Goal: Task Accomplishment & Management: Use online tool/utility

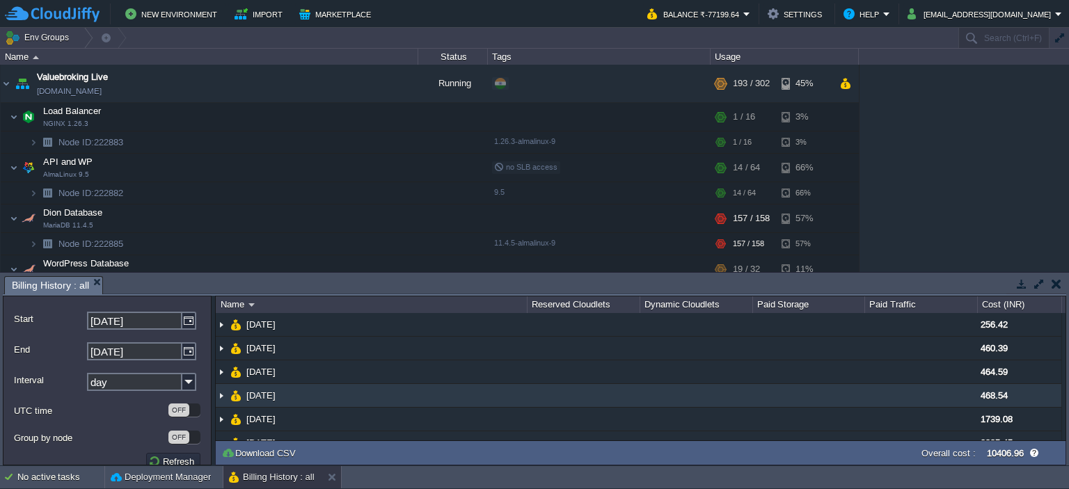
scroll to position [15, 0]
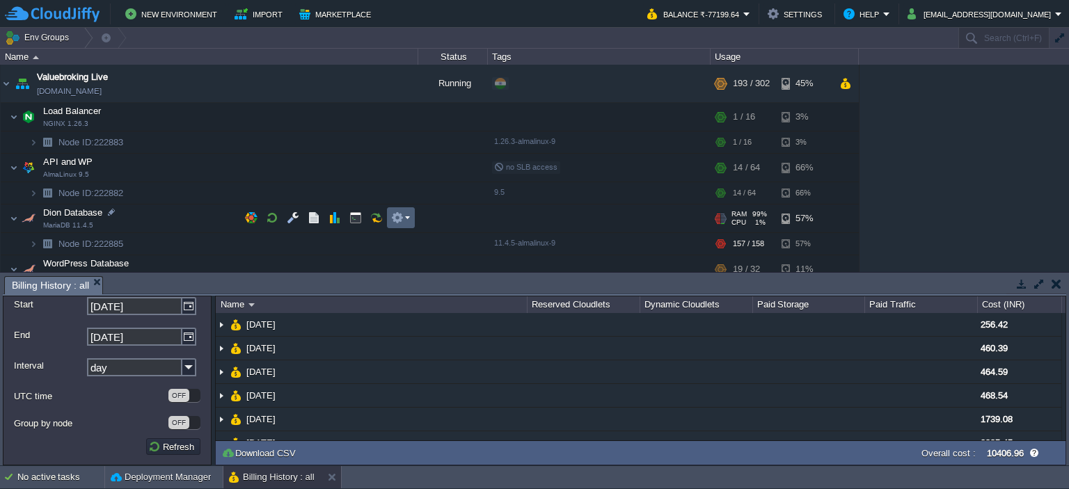
click at [408, 217] on em at bounding box center [400, 218] width 19 height 13
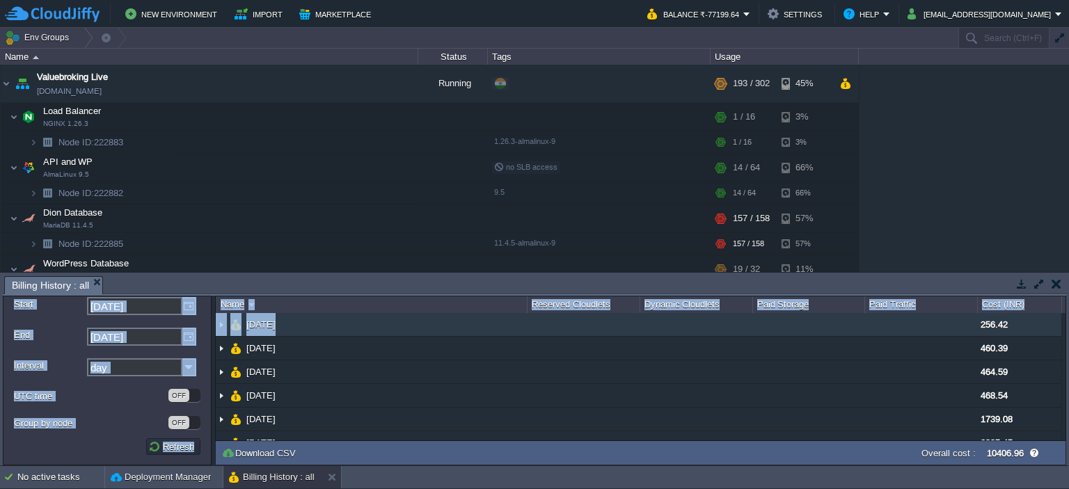
drag, startPoint x: 657, startPoint y: 274, endPoint x: 663, endPoint y: 323, distance: 49.1
click at [663, 323] on div "Tasks Activity Log Archive Git / SVN Billing History : all Upload Delete Deploy…" at bounding box center [534, 369] width 1069 height 193
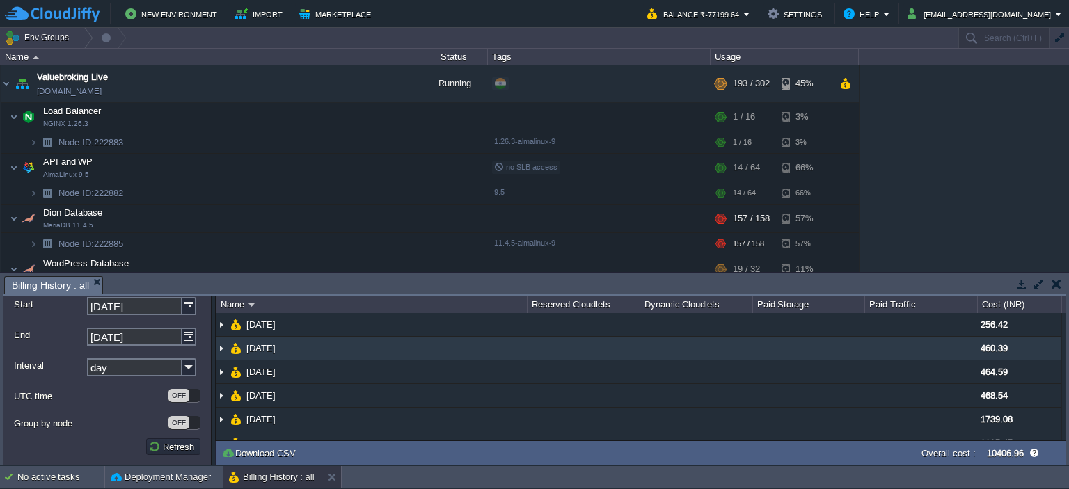
click at [664, 356] on td at bounding box center [696, 349] width 113 height 24
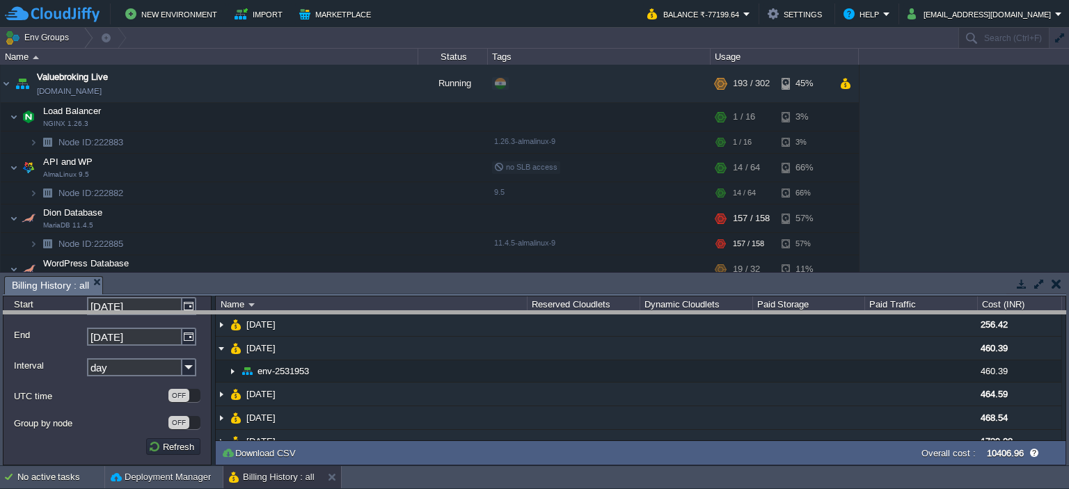
drag, startPoint x: 673, startPoint y: 282, endPoint x: 677, endPoint y: 325, distance: 43.3
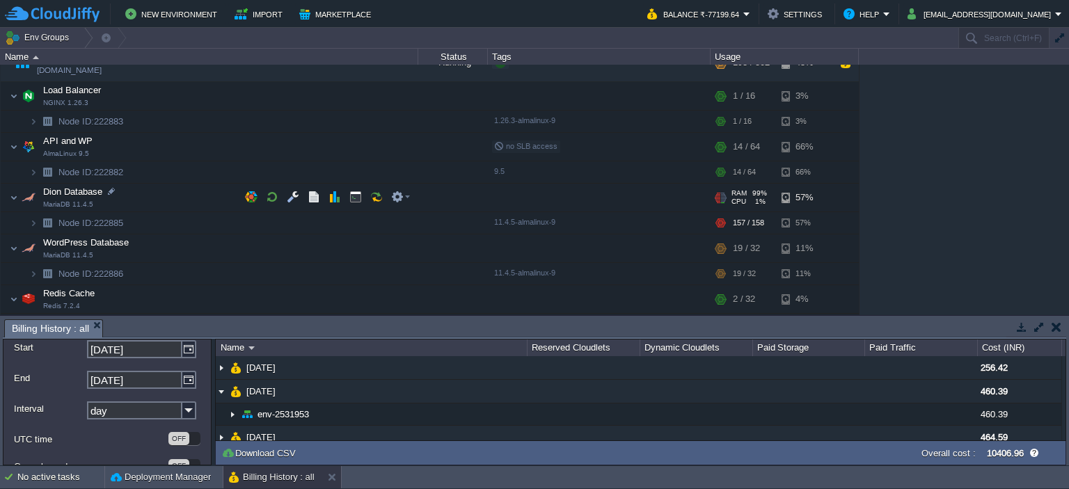
scroll to position [40, 0]
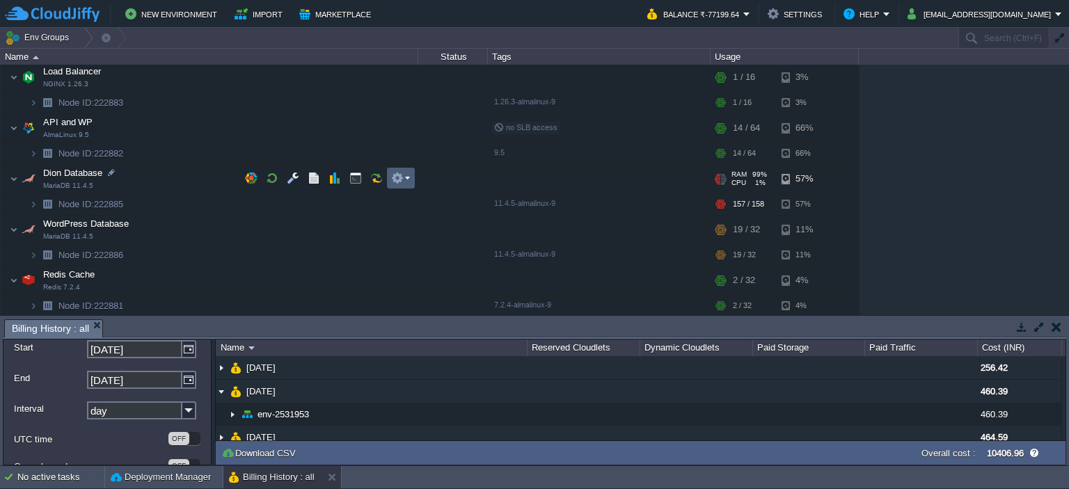
click at [405, 179] on em at bounding box center [400, 178] width 19 height 13
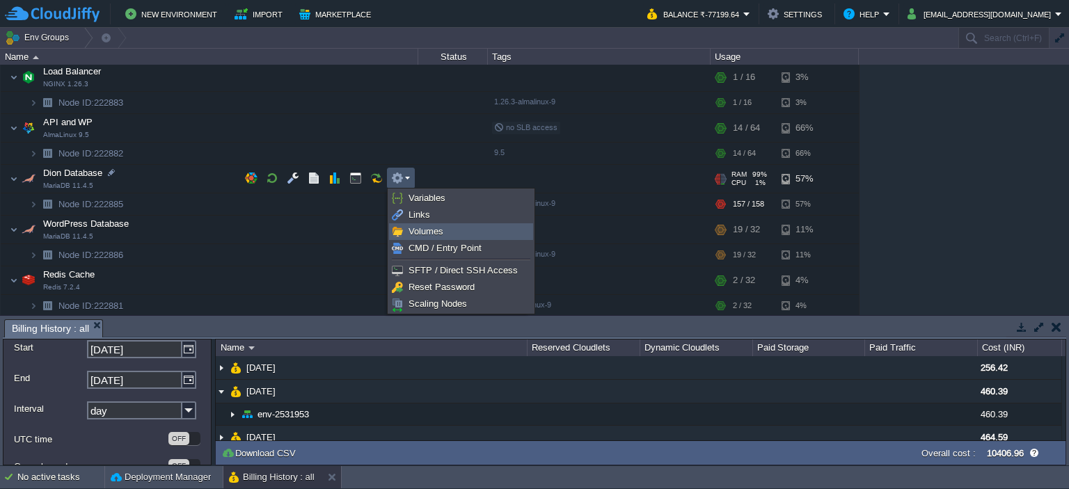
click at [426, 233] on span "Volumes" at bounding box center [426, 231] width 35 height 10
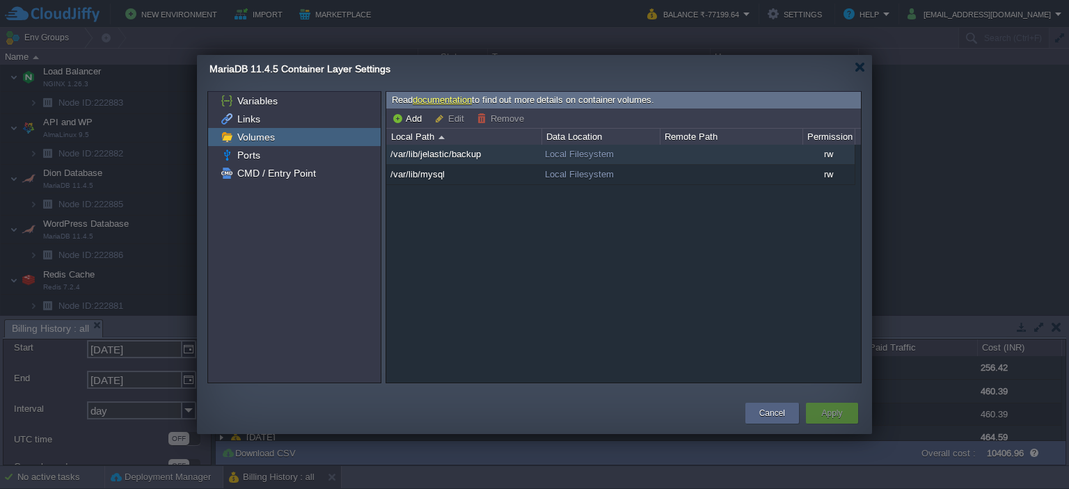
click at [485, 152] on td "/var/lib/jelastic/backup" at bounding box center [463, 155] width 155 height 20
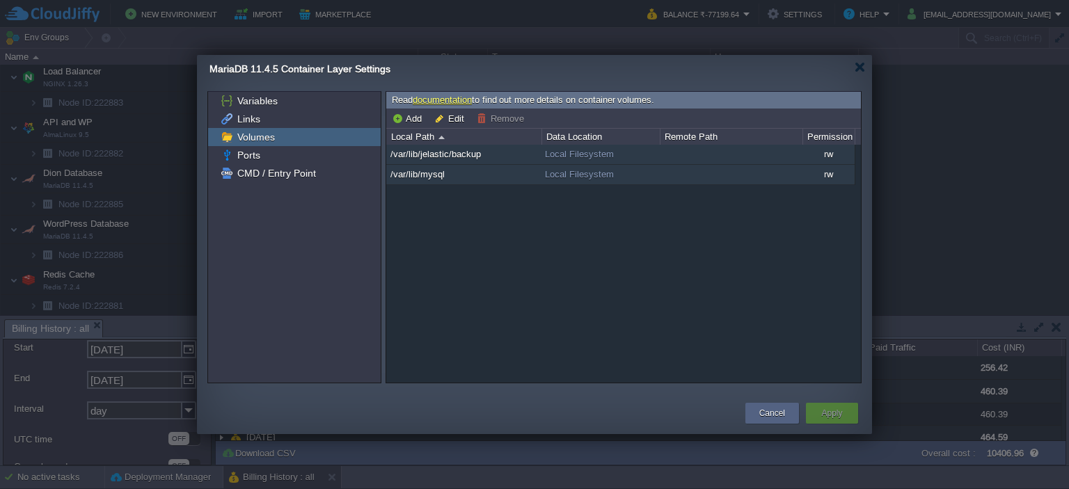
click at [473, 168] on td "/var/lib/mysql" at bounding box center [463, 175] width 155 height 20
click at [471, 158] on span "/var/lib/jelastic/backup" at bounding box center [436, 154] width 94 height 12
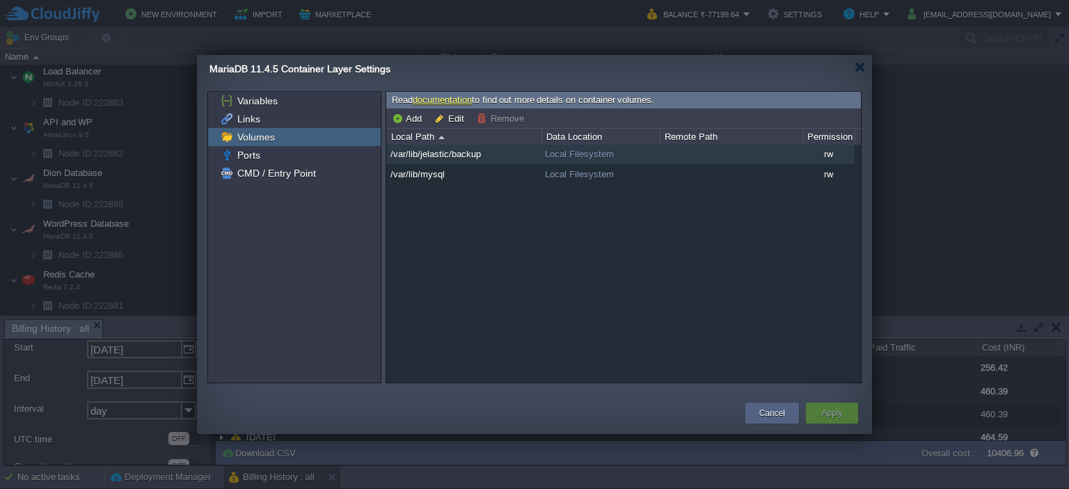
click at [584, 154] on span "Local Filesystem" at bounding box center [579, 154] width 69 height 10
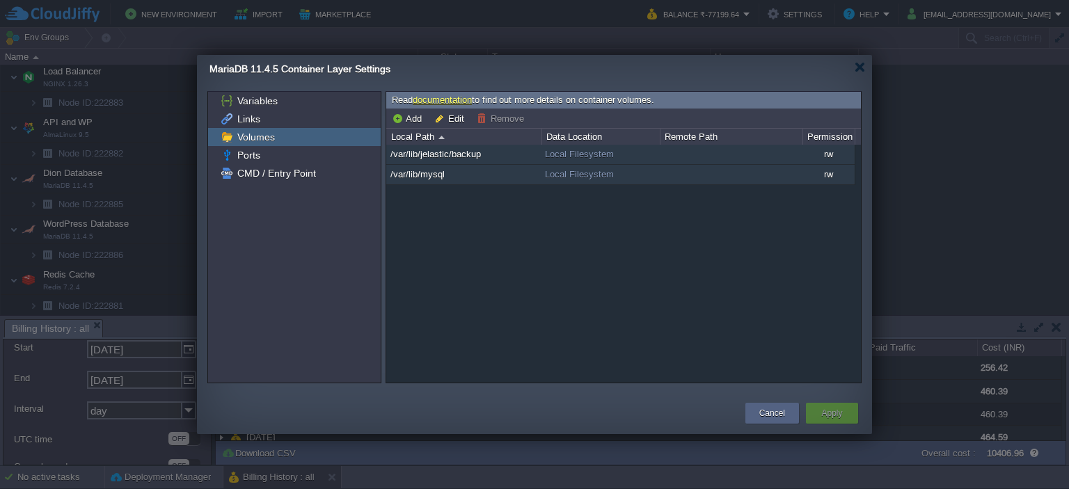
click at [576, 171] on span "Local Filesystem" at bounding box center [579, 174] width 69 height 10
click at [576, 155] on span "Local Filesystem" at bounding box center [579, 154] width 69 height 10
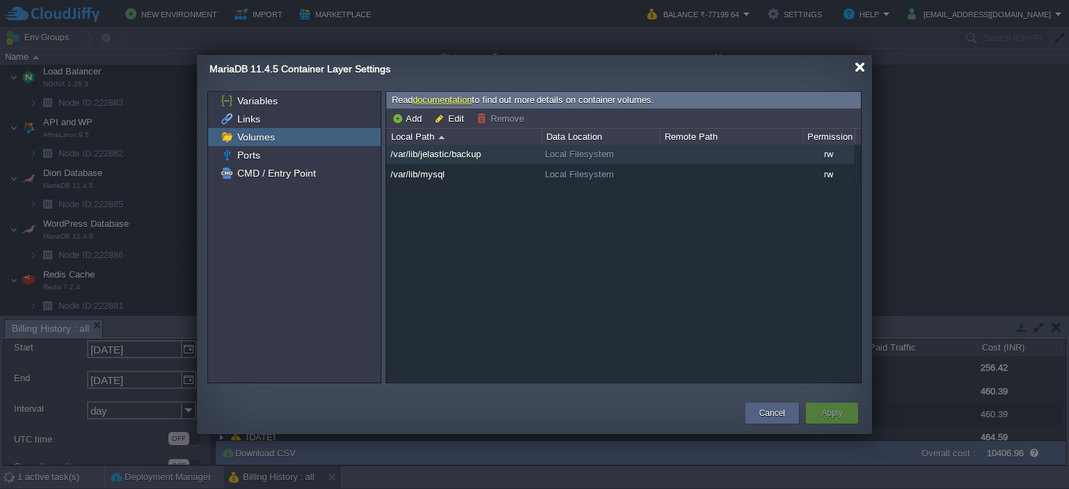
click at [863, 69] on div at bounding box center [860, 67] width 10 height 10
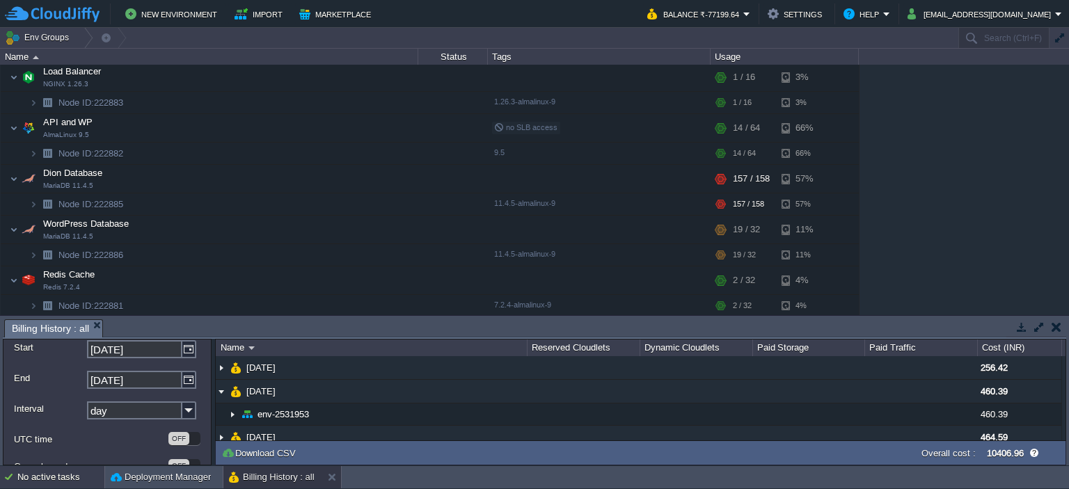
click at [36, 483] on div "No active tasks" at bounding box center [60, 477] width 87 height 22
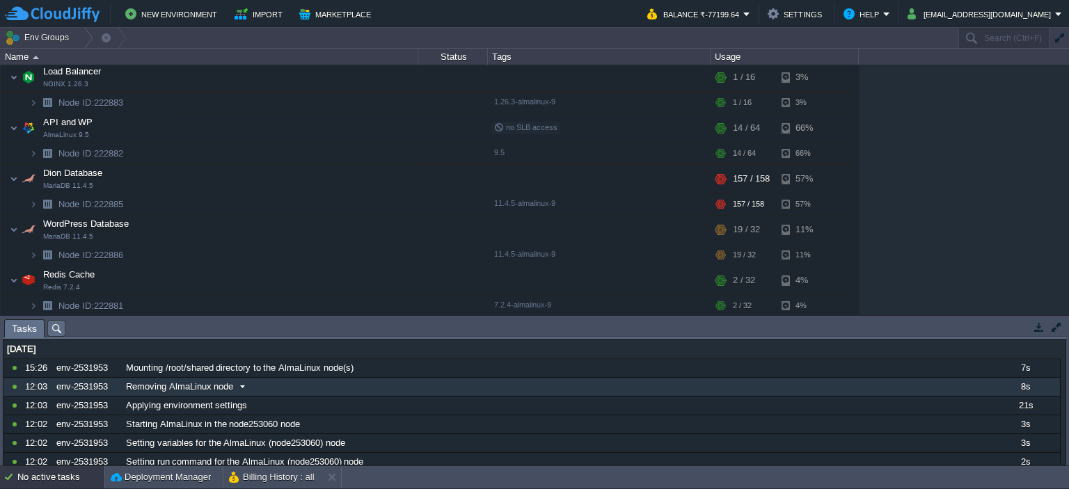
scroll to position [61, 0]
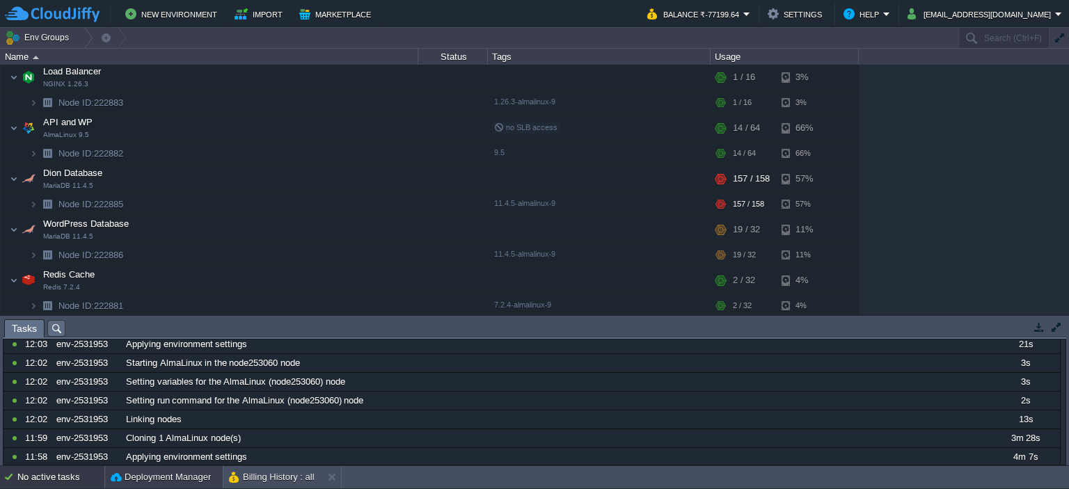
click at [149, 479] on button "Deployment Manager" at bounding box center [161, 478] width 100 height 14
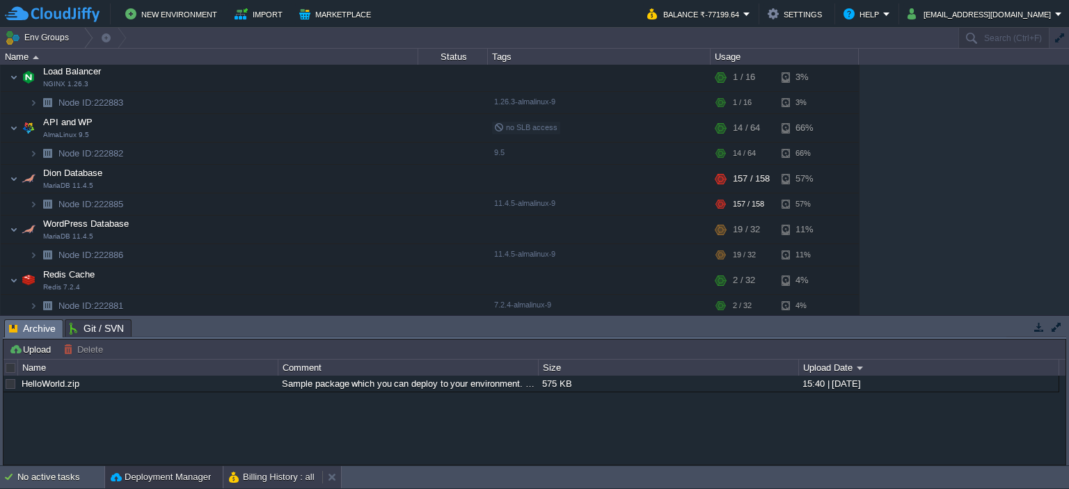
click at [248, 478] on button "Billing History : all" at bounding box center [272, 478] width 86 height 14
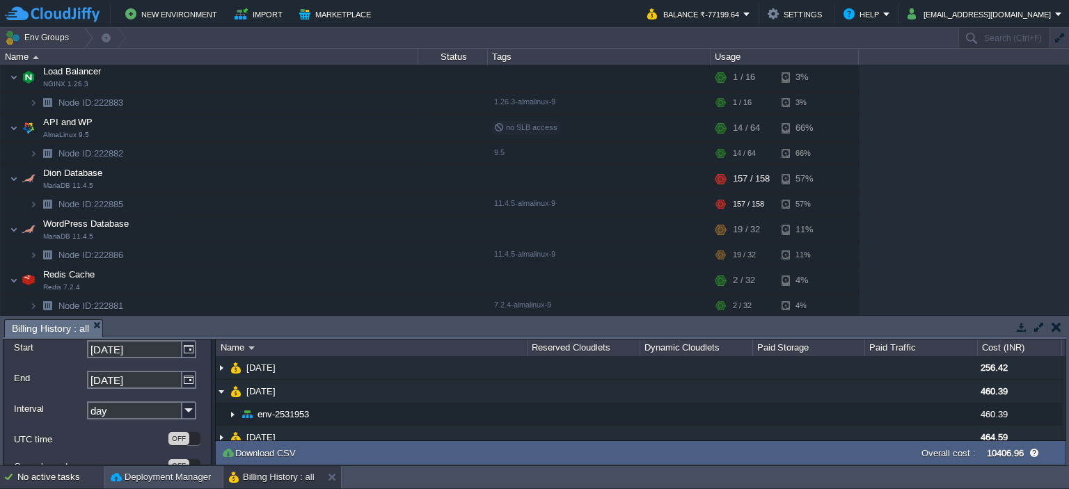
click at [68, 479] on div "No active tasks" at bounding box center [60, 477] width 87 height 22
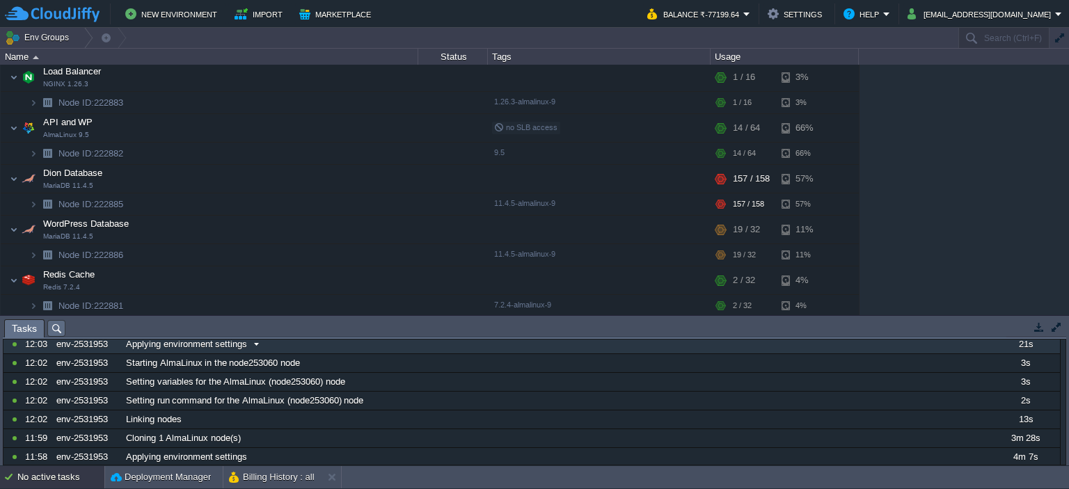
drag, startPoint x: 274, startPoint y: 318, endPoint x: 278, endPoint y: 343, distance: 25.3
click at [278, 343] on div "Tasks Activity Log Archive Git / SVN Billing History : all Upload Delete Deploy…" at bounding box center [534, 391] width 1069 height 150
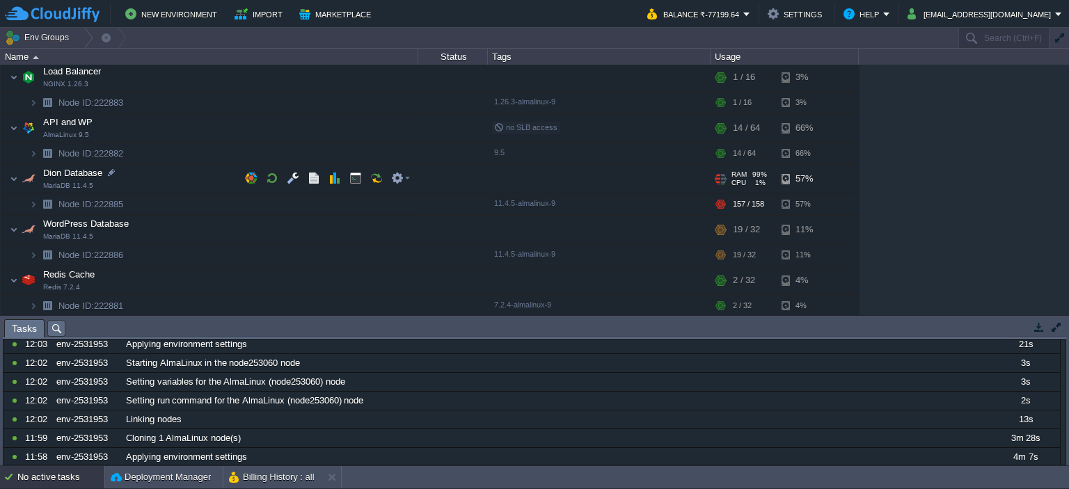
scroll to position [0, 0]
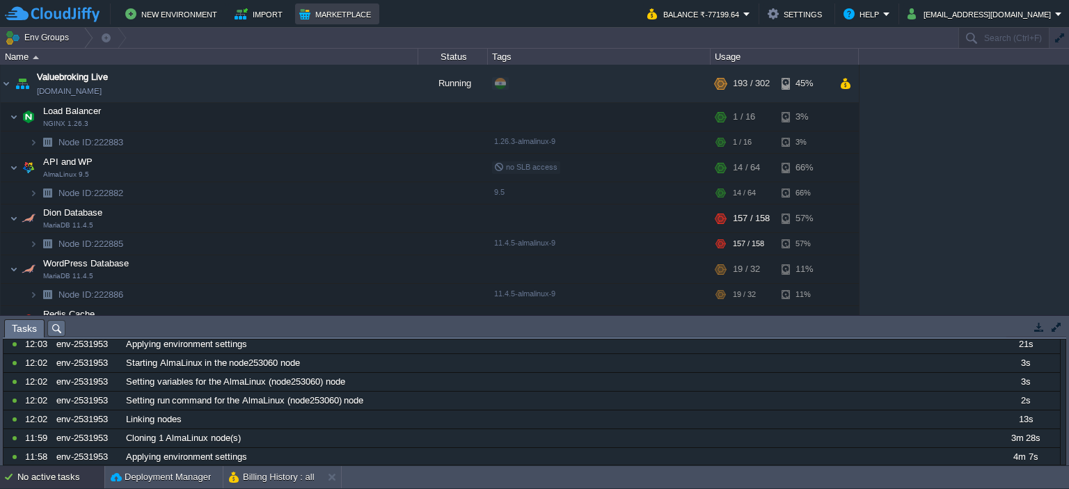
click at [306, 20] on button "Marketplace" at bounding box center [337, 14] width 76 height 17
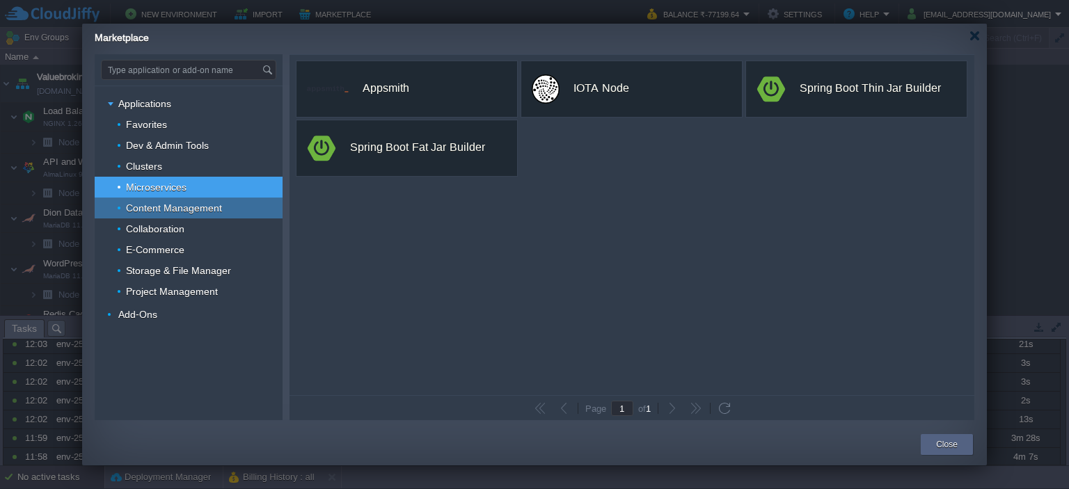
click at [203, 210] on span "Content Management" at bounding box center [175, 208] width 100 height 13
type input "Type application or add-on name"
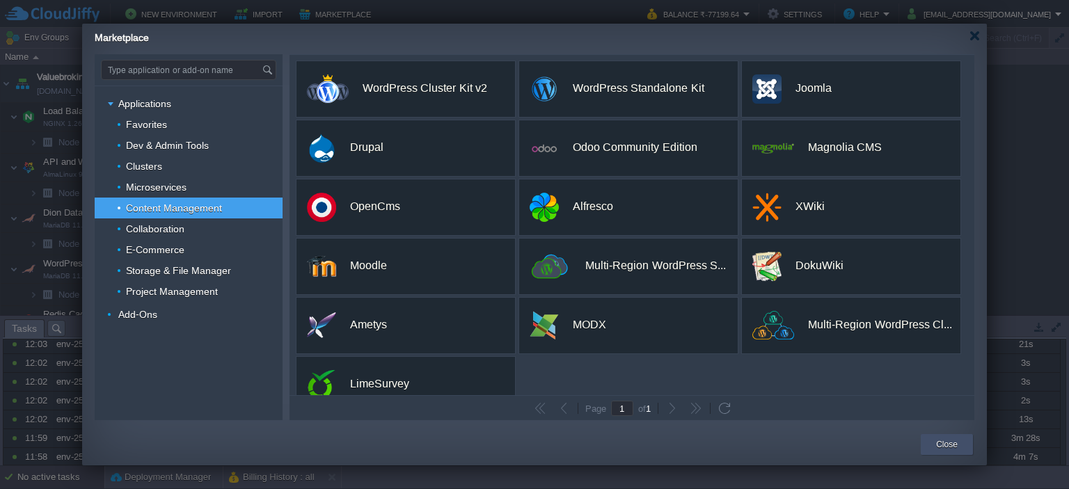
click at [941, 449] on button "Close" at bounding box center [947, 445] width 22 height 14
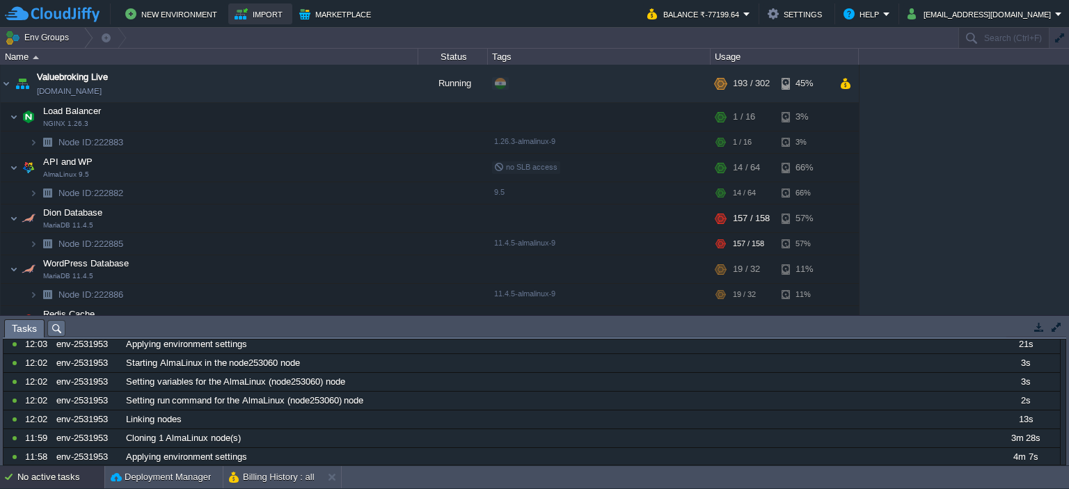
click at [247, 9] on button "Import" at bounding box center [261, 14] width 52 height 17
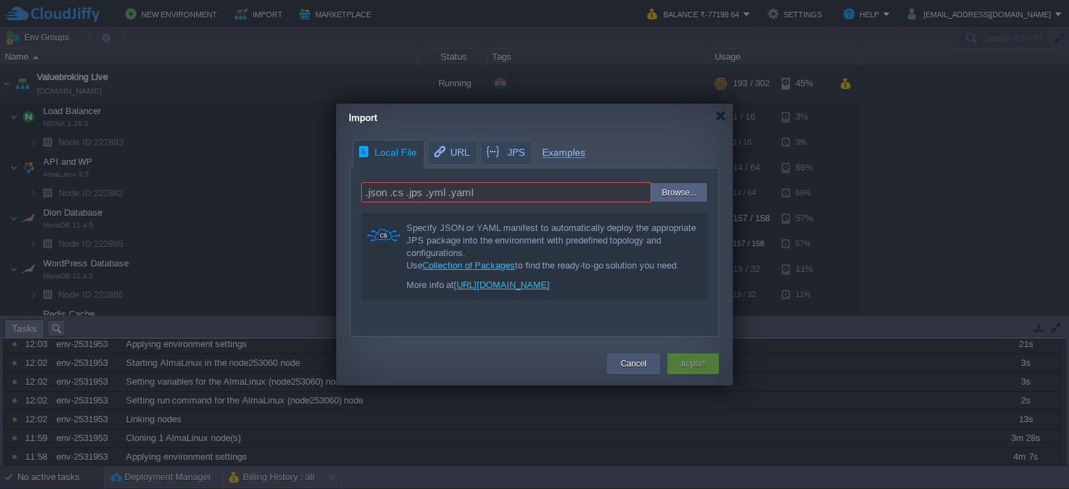
click at [611, 371] on div "Cancel" at bounding box center [634, 364] width 54 height 21
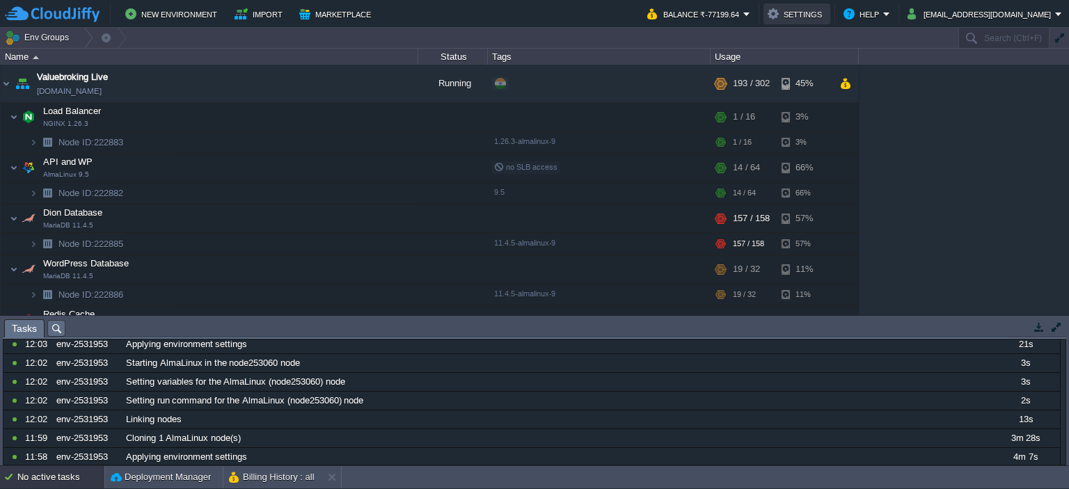
click at [826, 10] on button "Settings" at bounding box center [797, 14] width 58 height 17
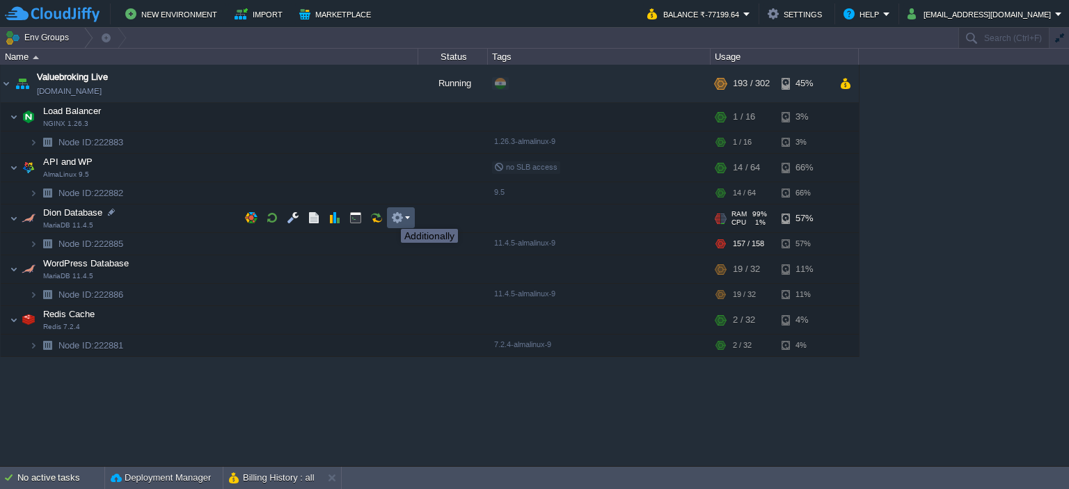
click at [401, 217] on button "button" at bounding box center [397, 218] width 13 height 13
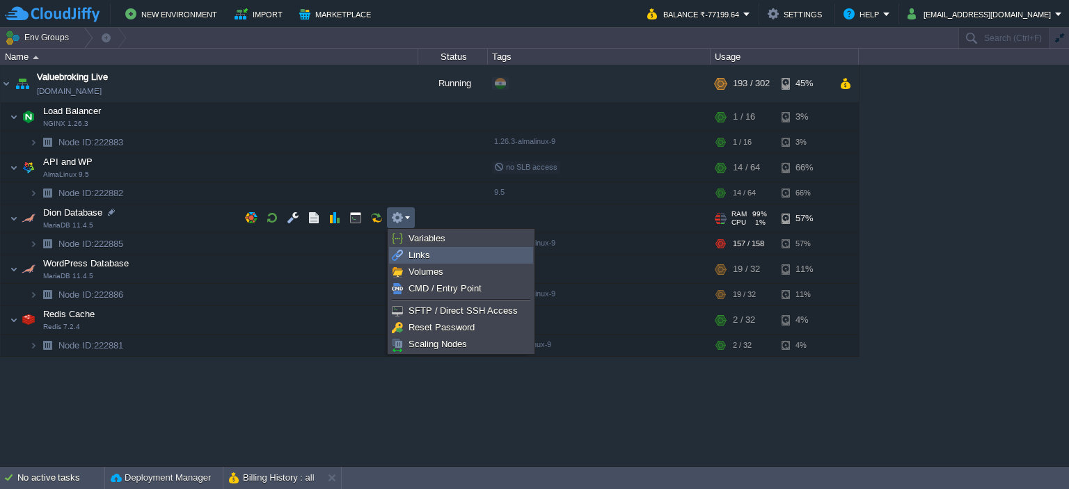
click at [433, 262] on link "Links" at bounding box center [461, 255] width 143 height 15
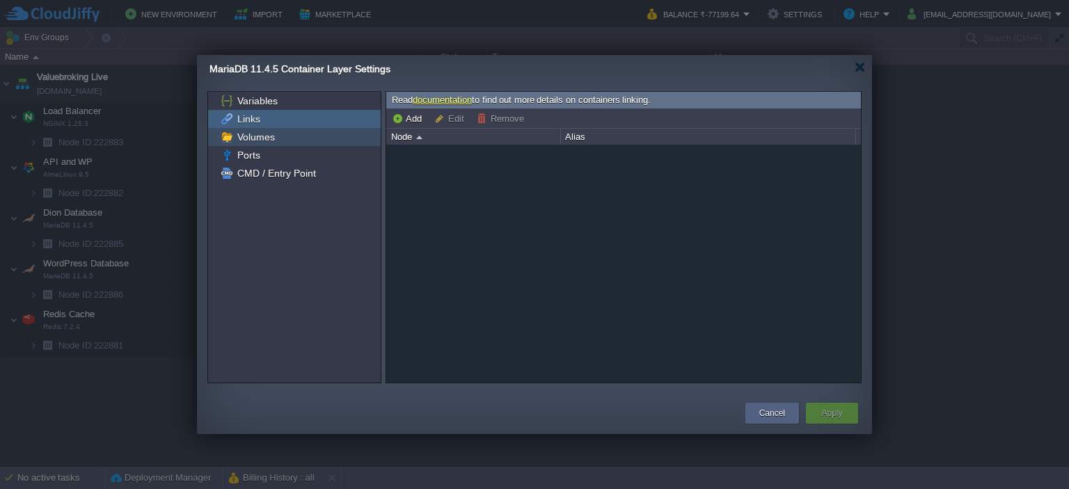
click at [299, 139] on div "Volumes" at bounding box center [294, 137] width 173 height 18
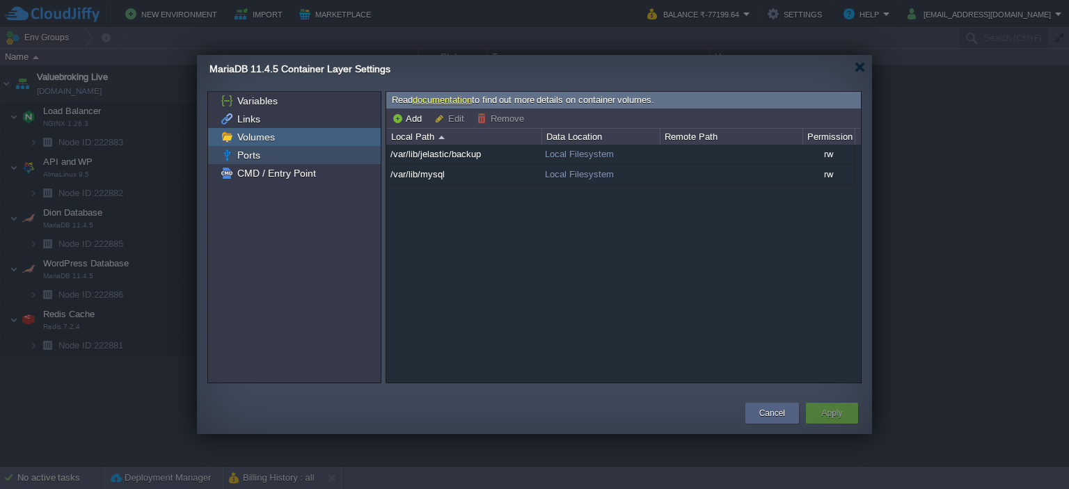
click at [292, 160] on div "Ports" at bounding box center [294, 155] width 173 height 18
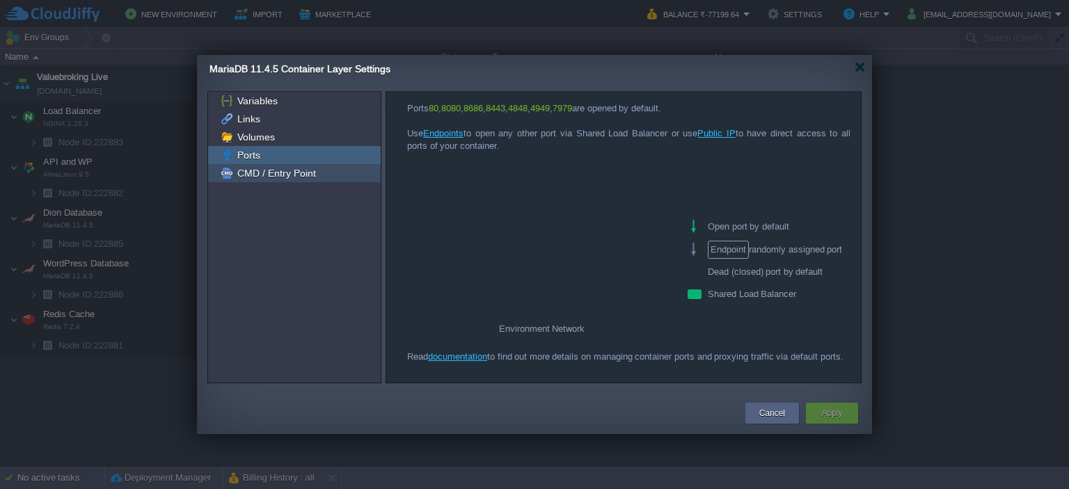
click at [288, 181] on div "CMD / Entry Point" at bounding box center [294, 173] width 173 height 18
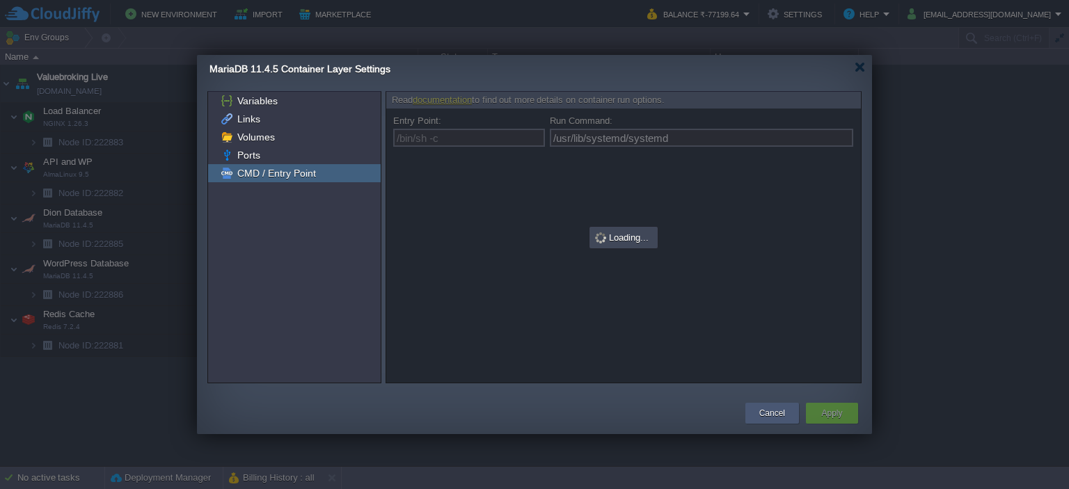
type input "/bin/sh -c"
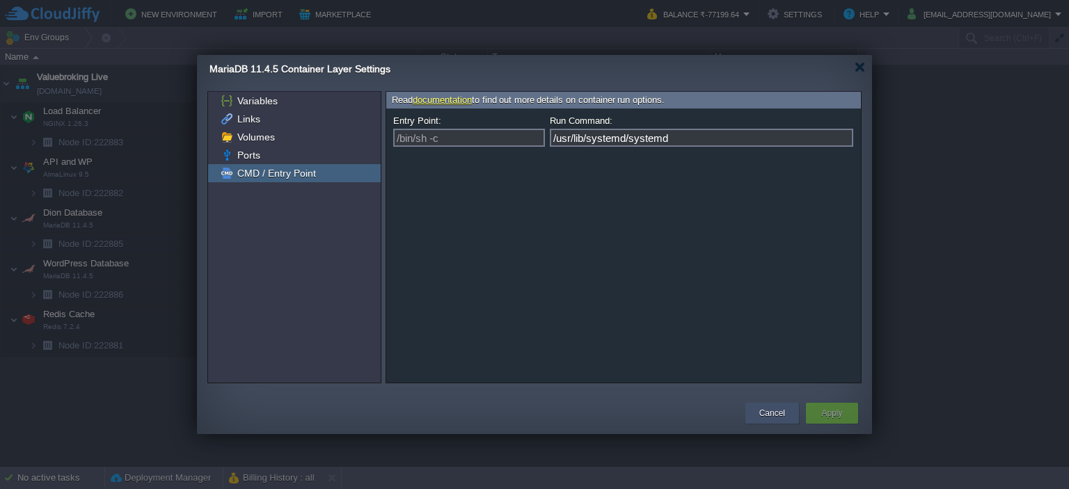
click at [775, 414] on button "Cancel" at bounding box center [773, 414] width 26 height 14
